Goal: Use online tool/utility: Utilize a website feature to perform a specific function

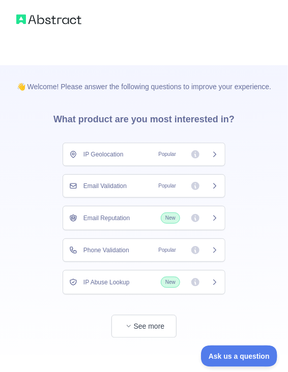
click at [129, 151] on div "IP Geolocation Popular" at bounding box center [144, 154] width 150 height 10
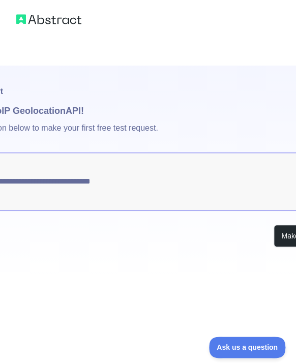
type textarea "**********"
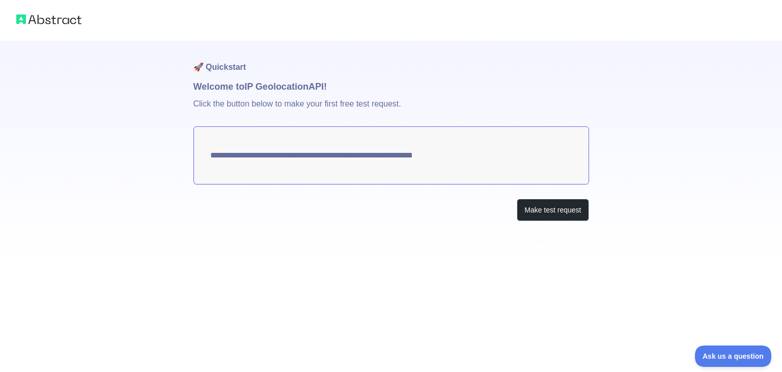
click at [243, 151] on textarea "**********" at bounding box center [391, 155] width 396 height 58
click at [288, 203] on button "Make test request" at bounding box center [553, 210] width 72 height 23
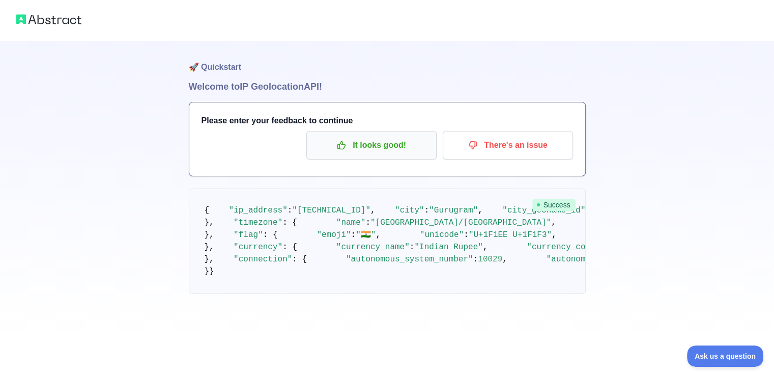
scroll to position [356, 0]
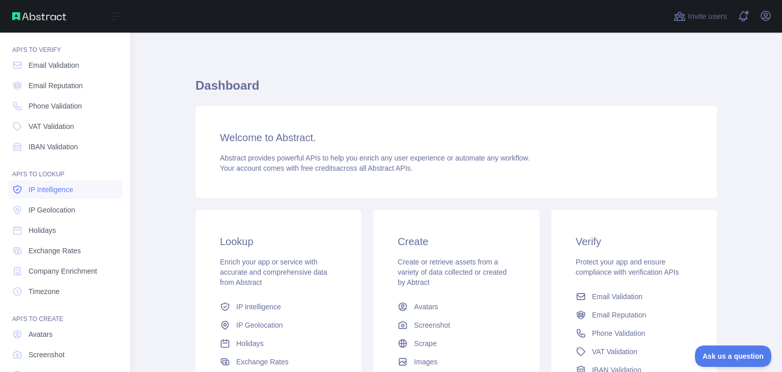
scroll to position [76, 0]
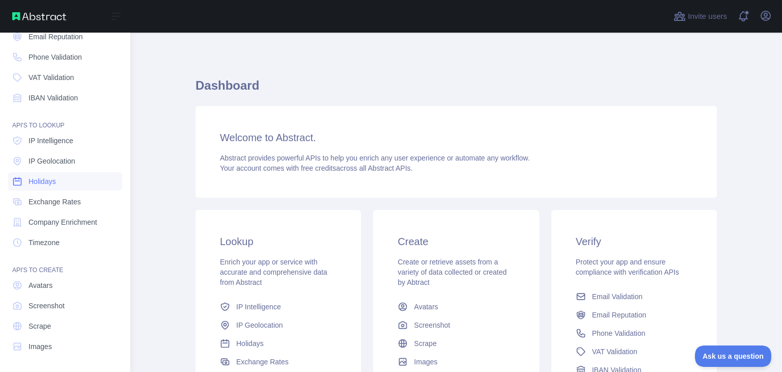
click at [43, 177] on span "Holidays" at bounding box center [42, 181] width 27 height 10
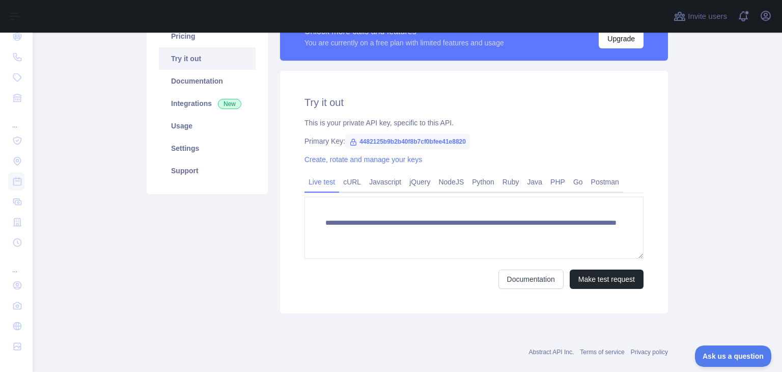
scroll to position [102, 0]
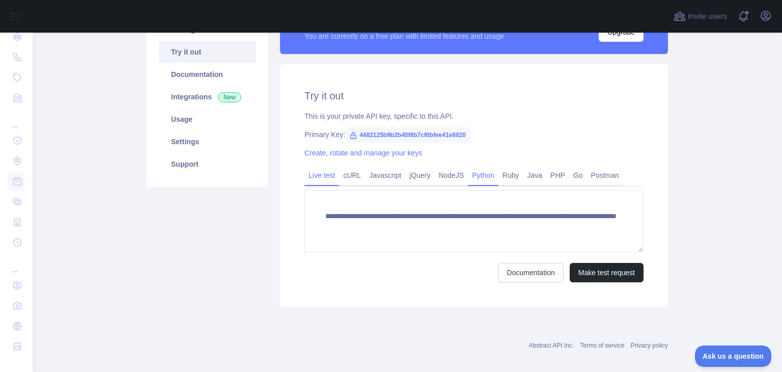
click at [478, 175] on link "Python" at bounding box center [483, 175] width 31 height 16
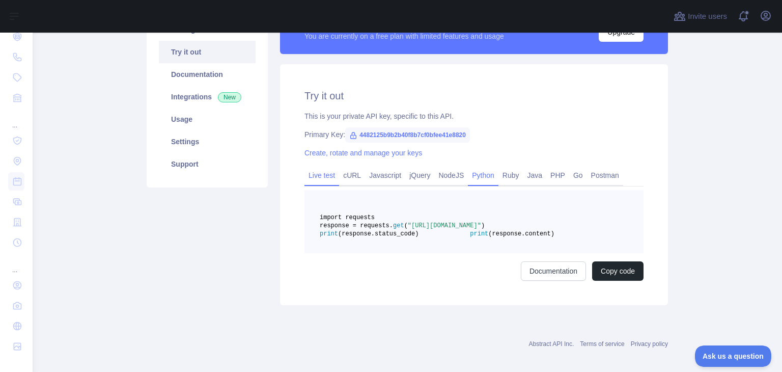
click at [318, 176] on link "Live test" at bounding box center [321, 175] width 35 height 16
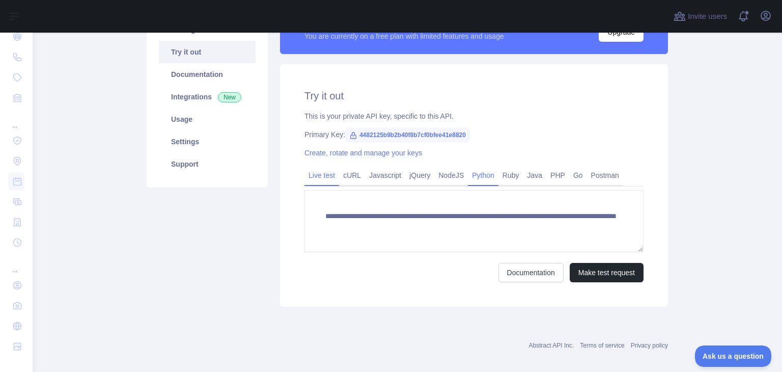
click at [468, 175] on link "Python" at bounding box center [483, 175] width 31 height 16
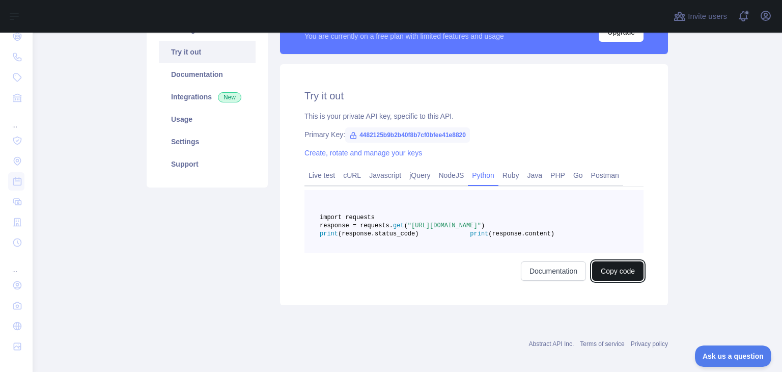
click at [611, 280] on button "Copy code" at bounding box center [617, 270] width 51 height 19
click at [325, 175] on link "Live test" at bounding box center [321, 175] width 35 height 16
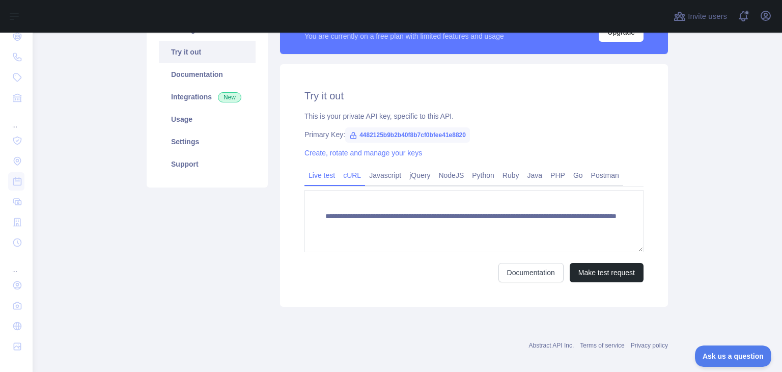
click at [348, 176] on link "cURL" at bounding box center [352, 175] width 26 height 16
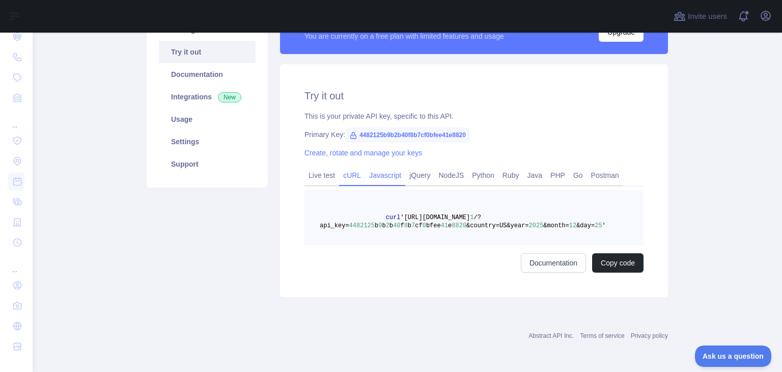
click at [373, 172] on link "Javascript" at bounding box center [385, 175] width 40 height 16
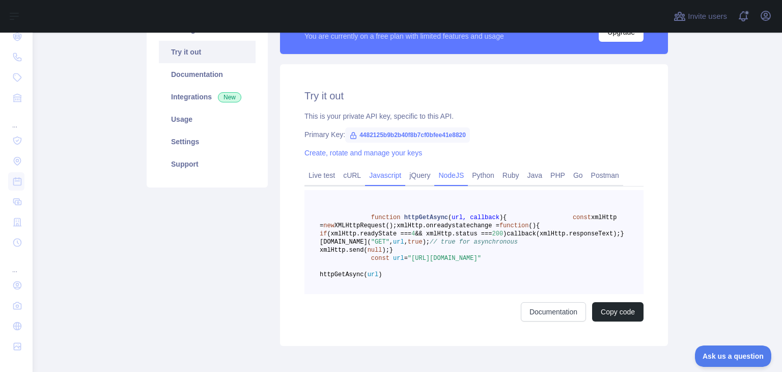
click at [439, 175] on link "NodeJS" at bounding box center [451, 175] width 34 height 16
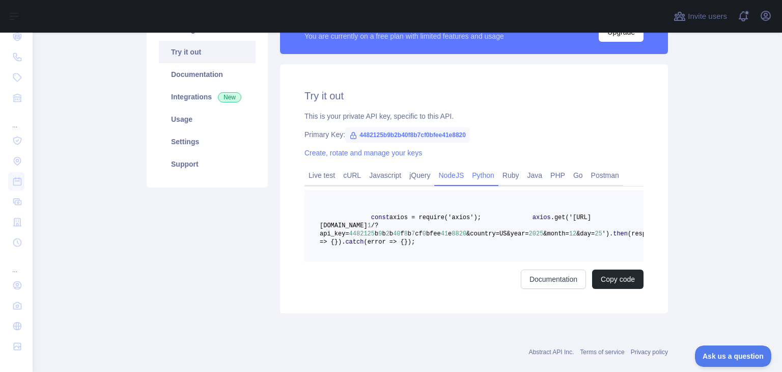
click at [475, 174] on link "Python" at bounding box center [483, 175] width 31 height 16
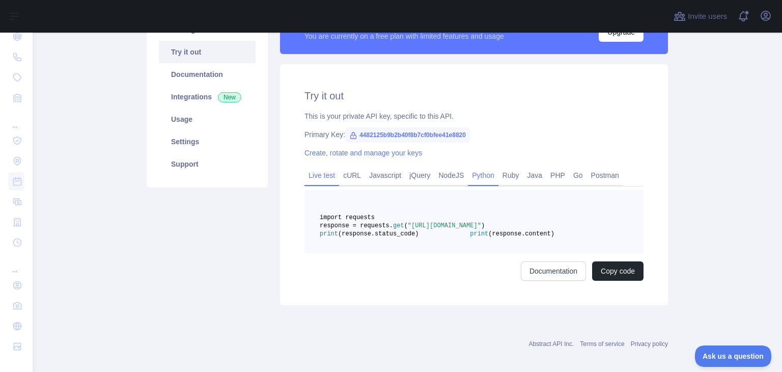
click at [312, 174] on link "Live test" at bounding box center [321, 175] width 35 height 16
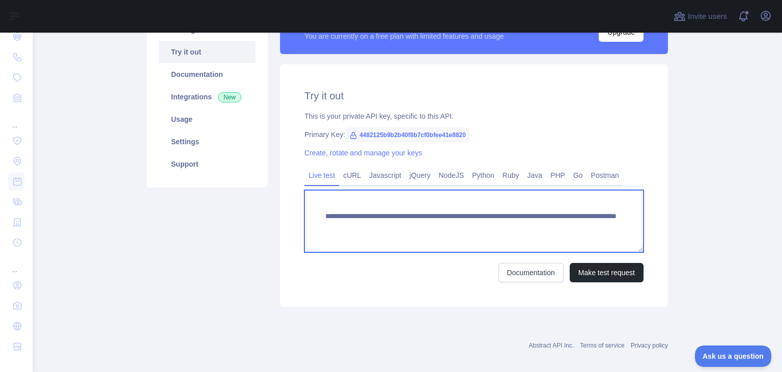
scroll to position [10, 0]
drag, startPoint x: 320, startPoint y: 215, endPoint x: 342, endPoint y: 244, distance: 36.3
click at [342, 244] on textarea "**********" at bounding box center [473, 221] width 339 height 62
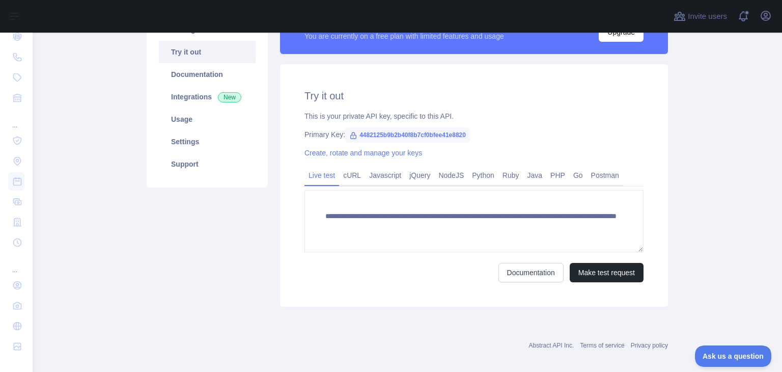
click at [346, 305] on div "**********" at bounding box center [474, 185] width 388 height 242
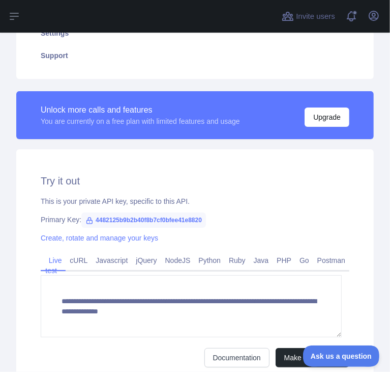
scroll to position [264, 0]
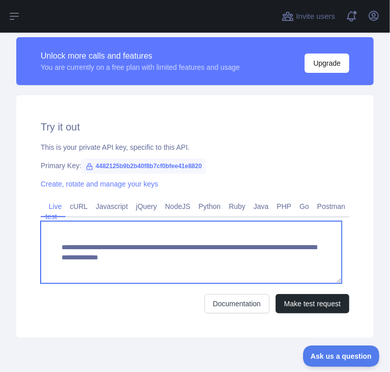
drag, startPoint x: 91, startPoint y: 246, endPoint x: 209, endPoint y: 247, distance: 117.6
click at [209, 247] on textarea "**********" at bounding box center [191, 252] width 301 height 62
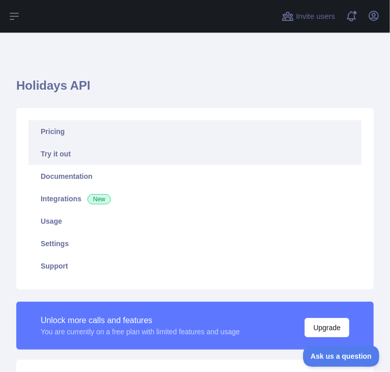
scroll to position [305, 0]
